Goal: Task Accomplishment & Management: Manage account settings

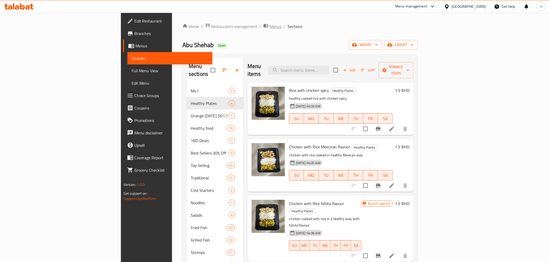
click at [269, 27] on span "Menus" at bounding box center [275, 26] width 12 height 6
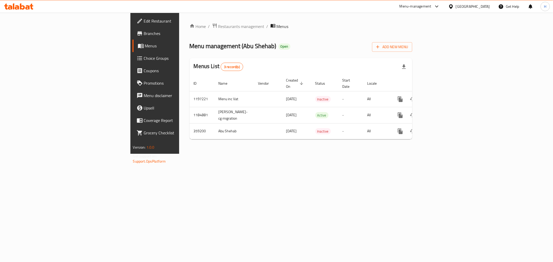
click at [218, 25] on span "Restaurants management" at bounding box center [241, 26] width 46 height 6
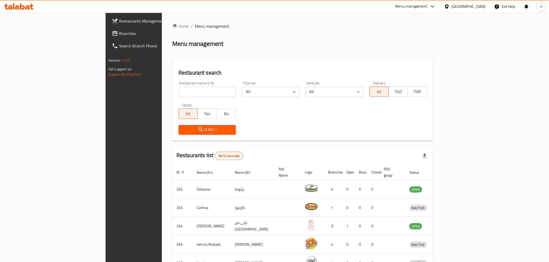
click at [178, 96] on input "search" at bounding box center [206, 92] width 57 height 10
type input "barns"
click button "Search" at bounding box center [206, 130] width 57 height 10
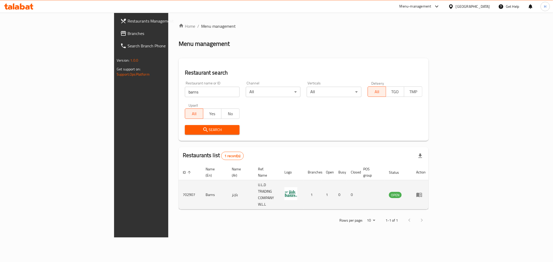
click at [423, 192] on icon "enhanced table" at bounding box center [419, 195] width 6 height 6
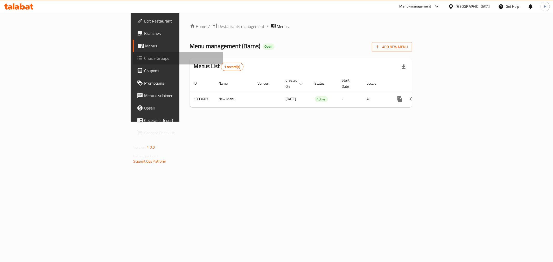
click at [144, 58] on span "Choice Groups" at bounding box center [181, 58] width 75 height 6
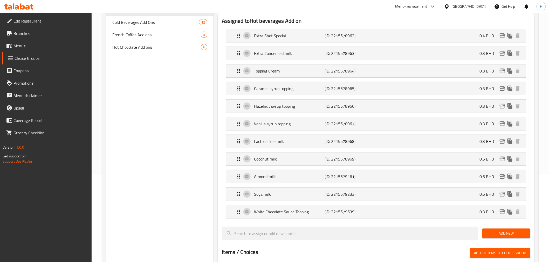
scroll to position [115, 0]
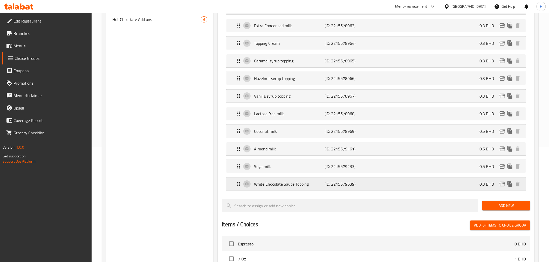
click at [265, 183] on p "White Chocolate Sauce Topping" at bounding box center [289, 184] width 71 height 6
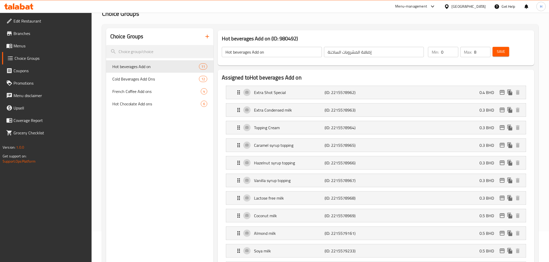
scroll to position [29, 0]
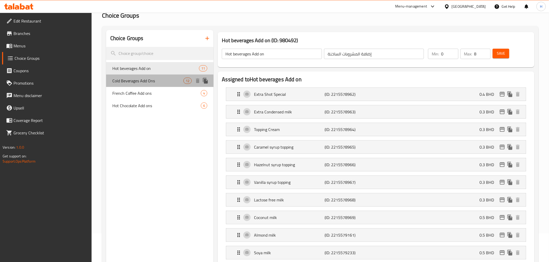
click at [128, 83] on span "Cold Beverages Add Ons" at bounding box center [147, 81] width 71 height 6
type input "Cold Beverages Add Ons"
type input "إضافات المشروبات الباردة"
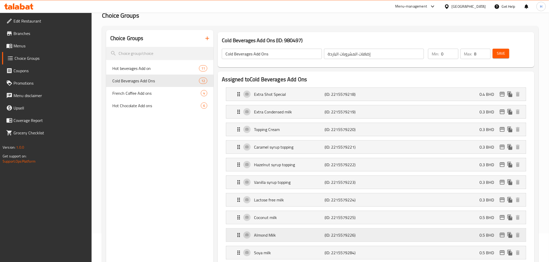
scroll to position [173, 0]
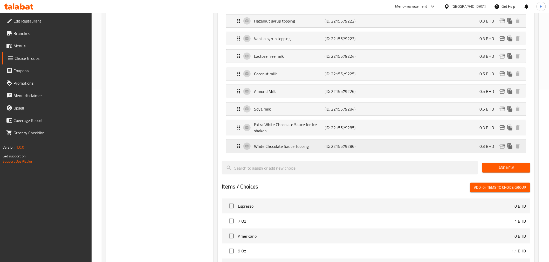
click at [408, 146] on div "White Chocolate Sauce Topping (ID: 2215579286) 0.3 BHD" at bounding box center [378, 146] width 284 height 13
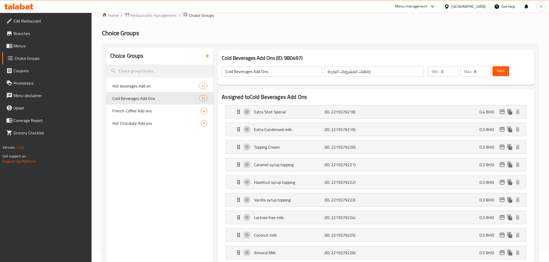
scroll to position [0, 0]
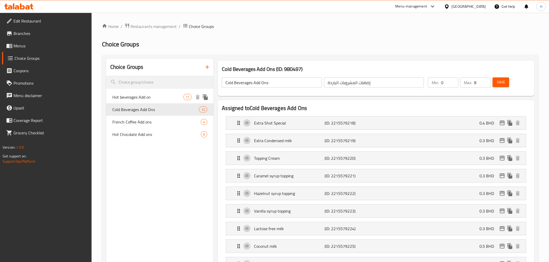
click at [146, 96] on span "Hot beverages Add on" at bounding box center [147, 97] width 71 height 6
type input "Hot beverages Add on"
type input "إضافة المشروبات الساخنة"
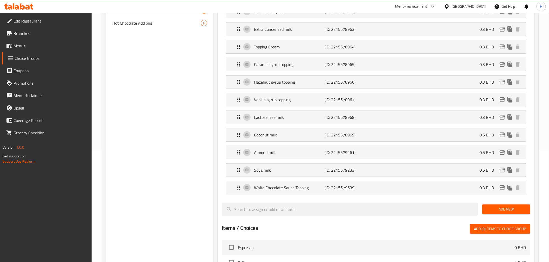
scroll to position [173, 0]
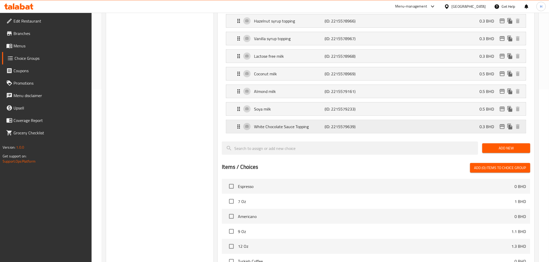
click at [266, 130] on p "White Chocolate Sauce Topping" at bounding box center [289, 127] width 71 height 6
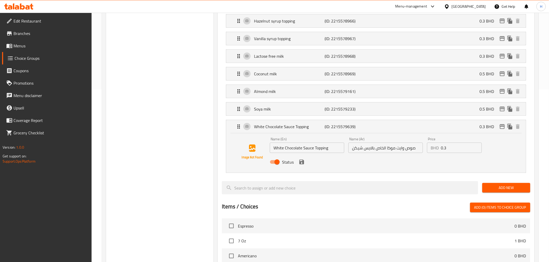
click at [286, 146] on input "White Chocolate Sauce Topping" at bounding box center [307, 148] width 74 height 10
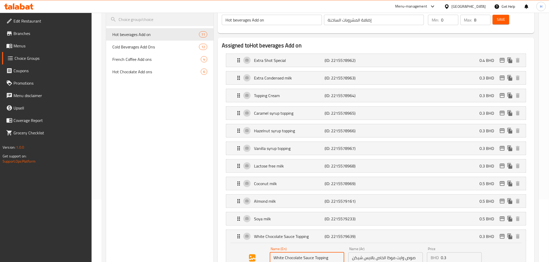
scroll to position [0, 0]
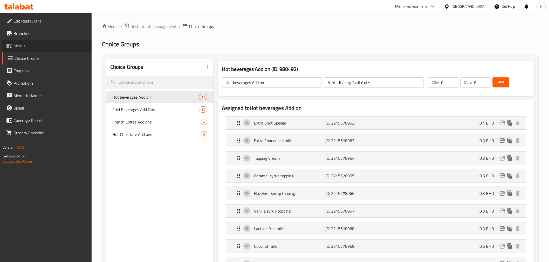
click at [21, 44] on span "Menus" at bounding box center [50, 46] width 74 height 6
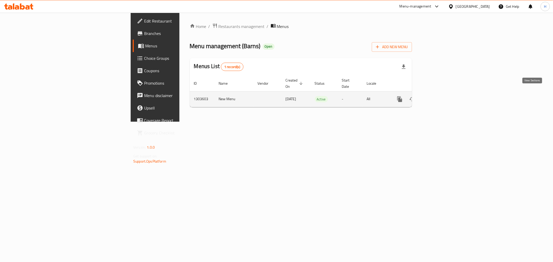
click at [440, 96] on icon "enhanced table" at bounding box center [437, 99] width 6 height 6
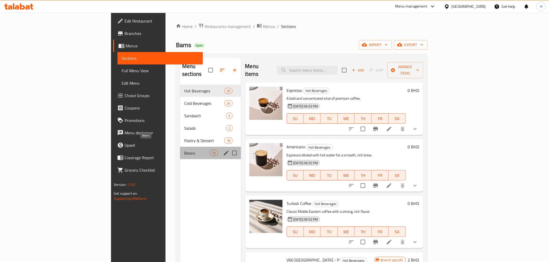
click at [184, 150] on span "Beans" at bounding box center [196, 153] width 25 height 6
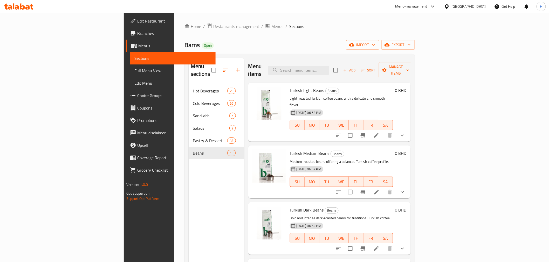
click at [405, 133] on icon "show more" at bounding box center [402, 136] width 6 height 6
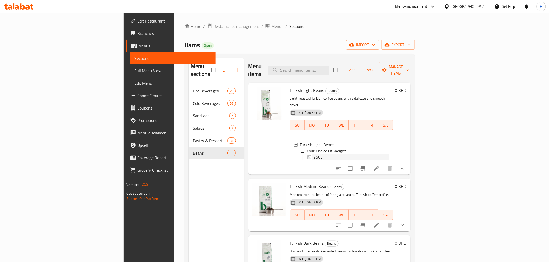
click at [313, 154] on span "250g" at bounding box center [317, 157] width 9 height 6
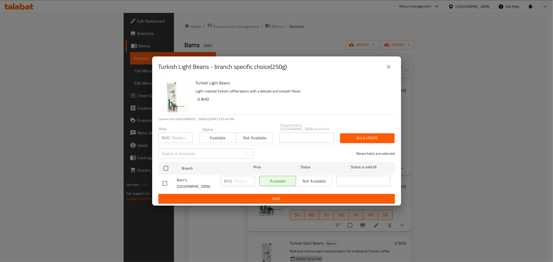
click at [386, 68] on icon "close" at bounding box center [389, 67] width 6 height 6
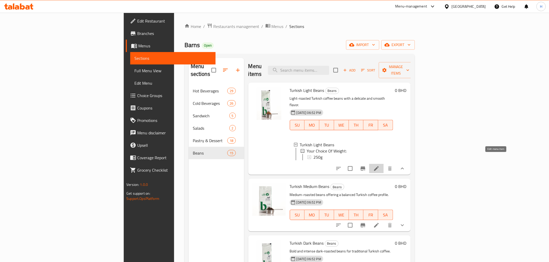
click at [379, 167] on icon at bounding box center [376, 169] width 5 height 5
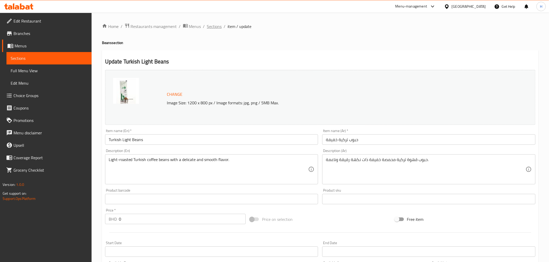
click at [211, 24] on span "Sections" at bounding box center [214, 26] width 15 height 6
